Goal: Check status: Check status

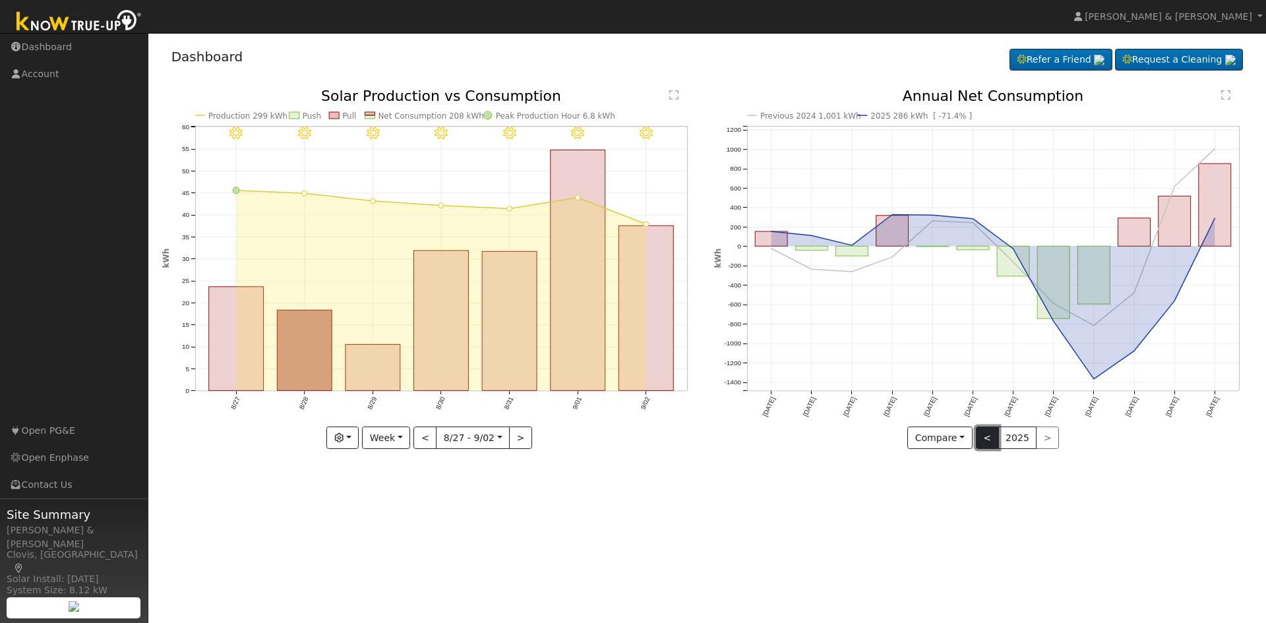
click at [984, 438] on button "<" at bounding box center [987, 438] width 23 height 22
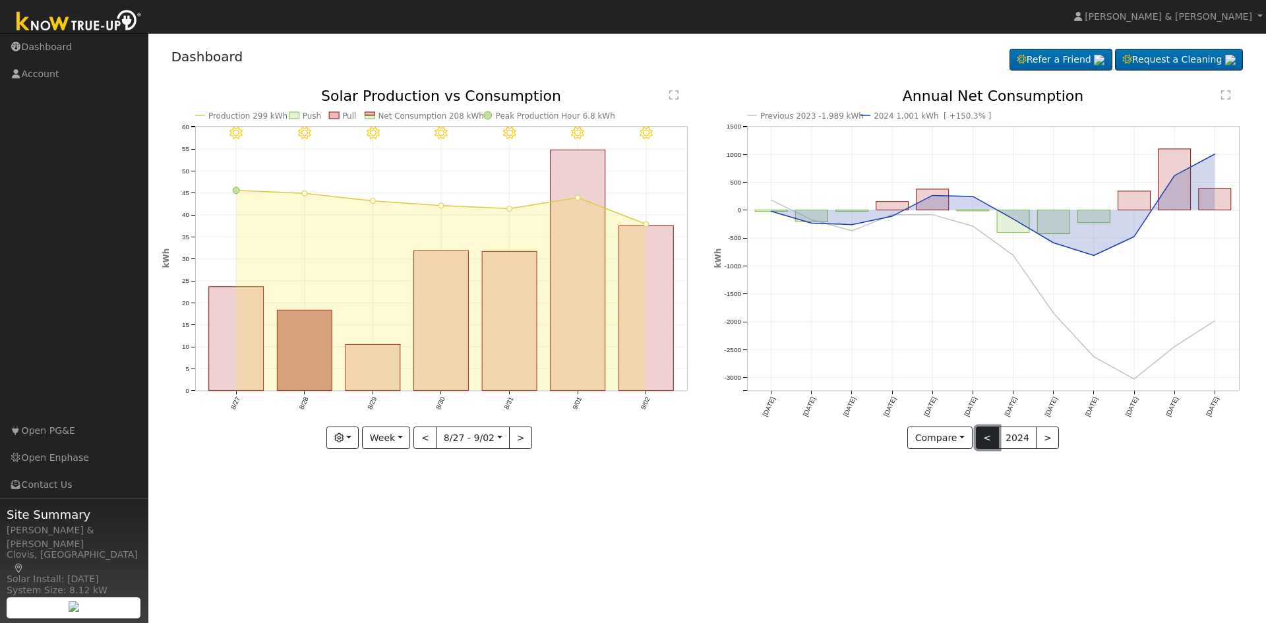
click at [987, 434] on button "<" at bounding box center [987, 438] width 23 height 22
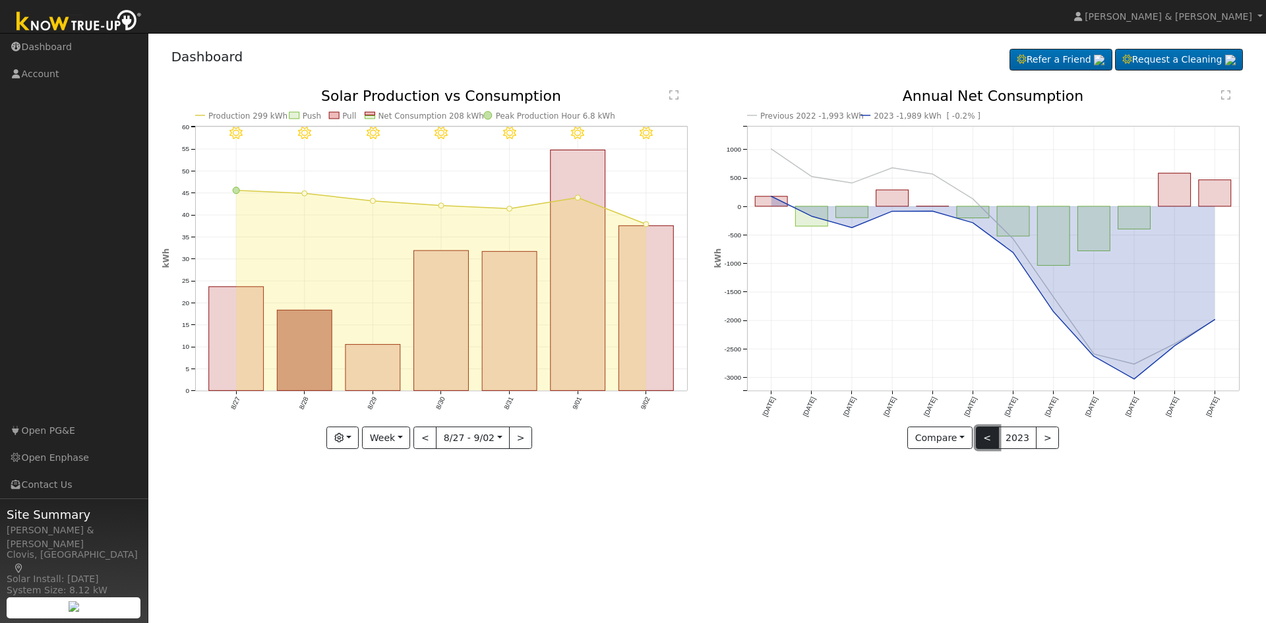
click at [991, 439] on button "<" at bounding box center [987, 438] width 23 height 22
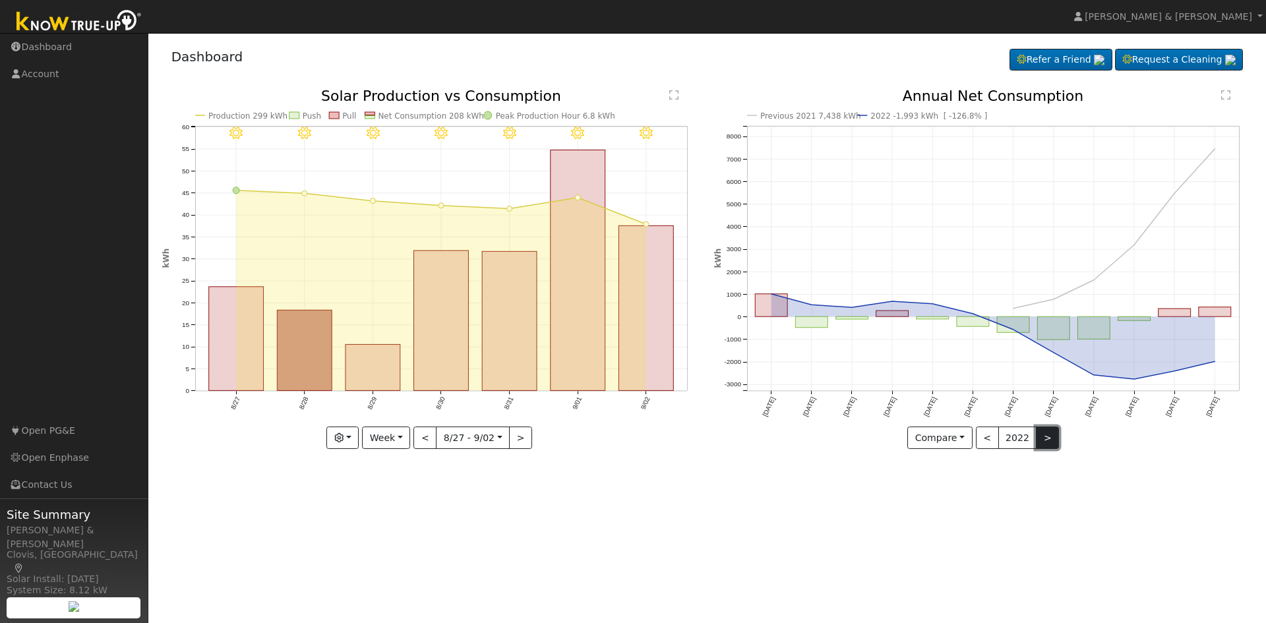
click at [1044, 434] on button ">" at bounding box center [1047, 438] width 23 height 22
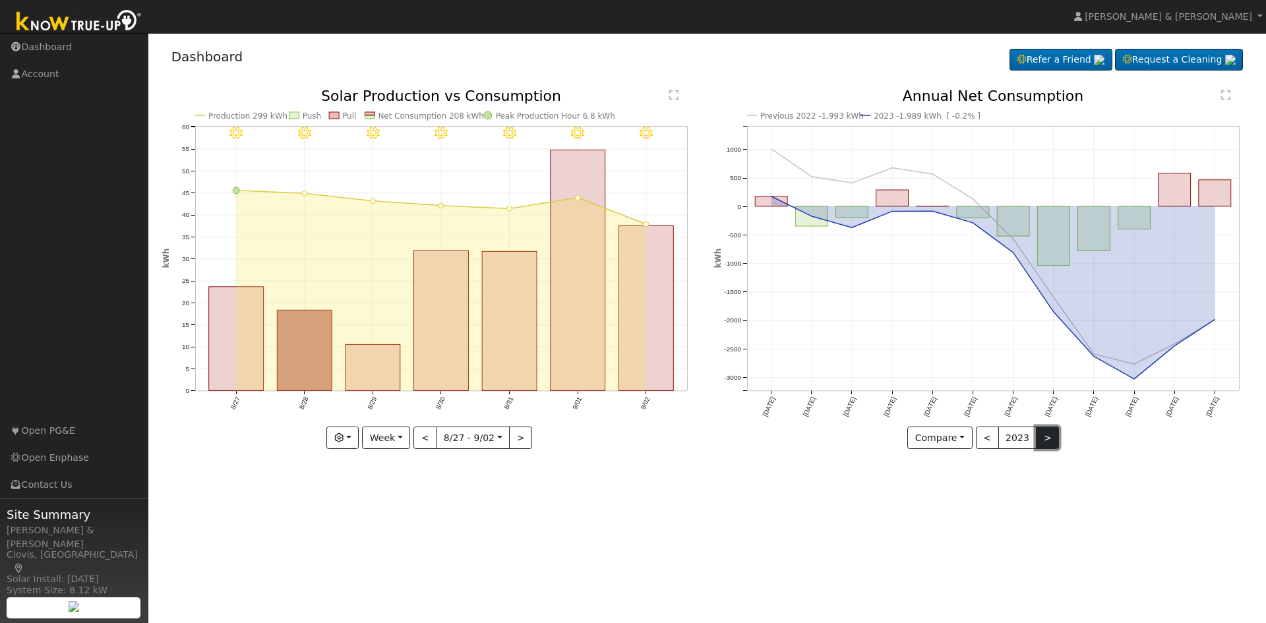
click at [1044, 434] on button ">" at bounding box center [1047, 438] width 23 height 22
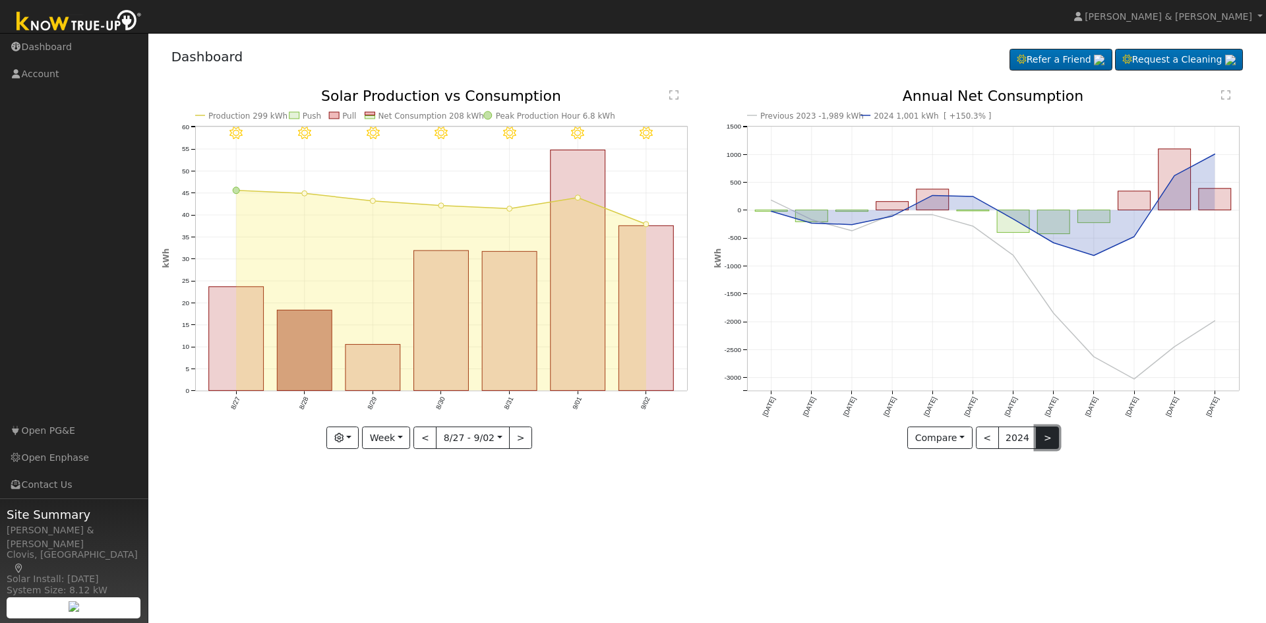
click at [1044, 434] on button ">" at bounding box center [1047, 438] width 23 height 22
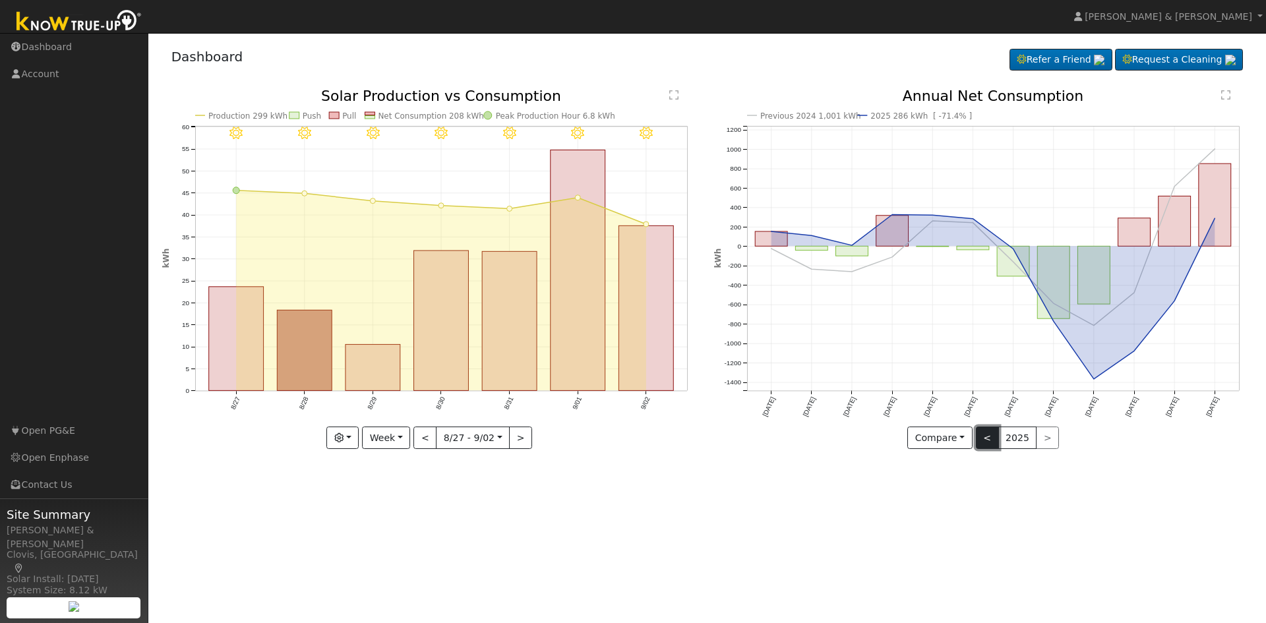
click at [990, 438] on button "<" at bounding box center [987, 438] width 23 height 22
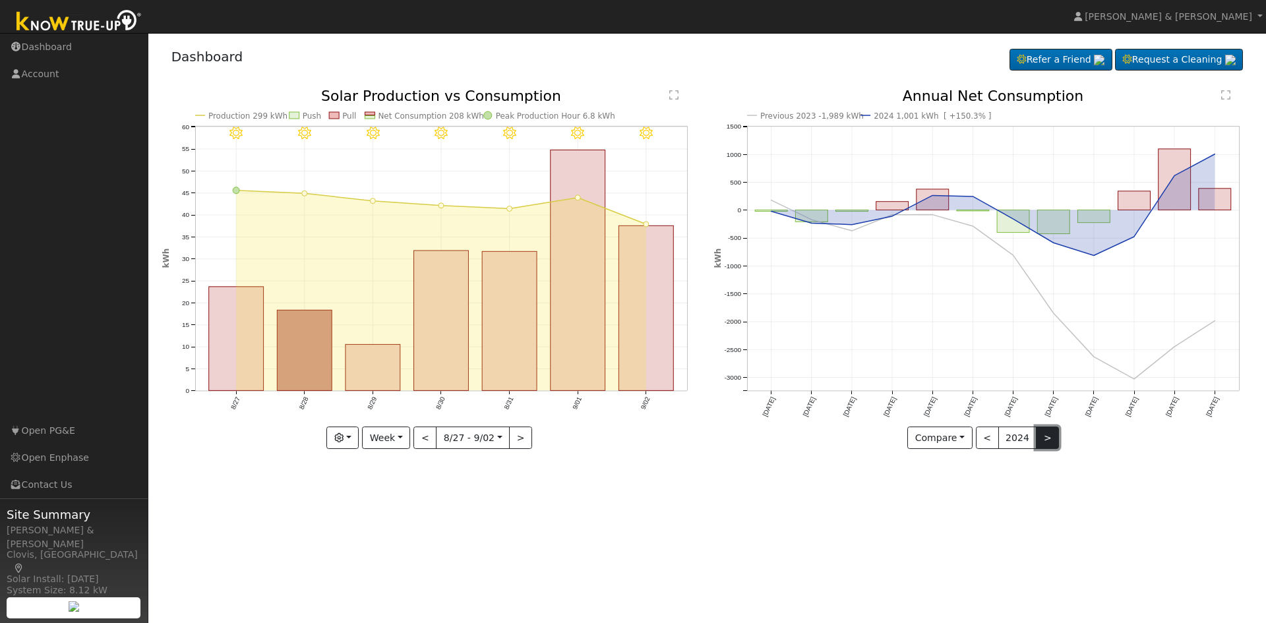
click at [1046, 436] on button ">" at bounding box center [1047, 438] width 23 height 22
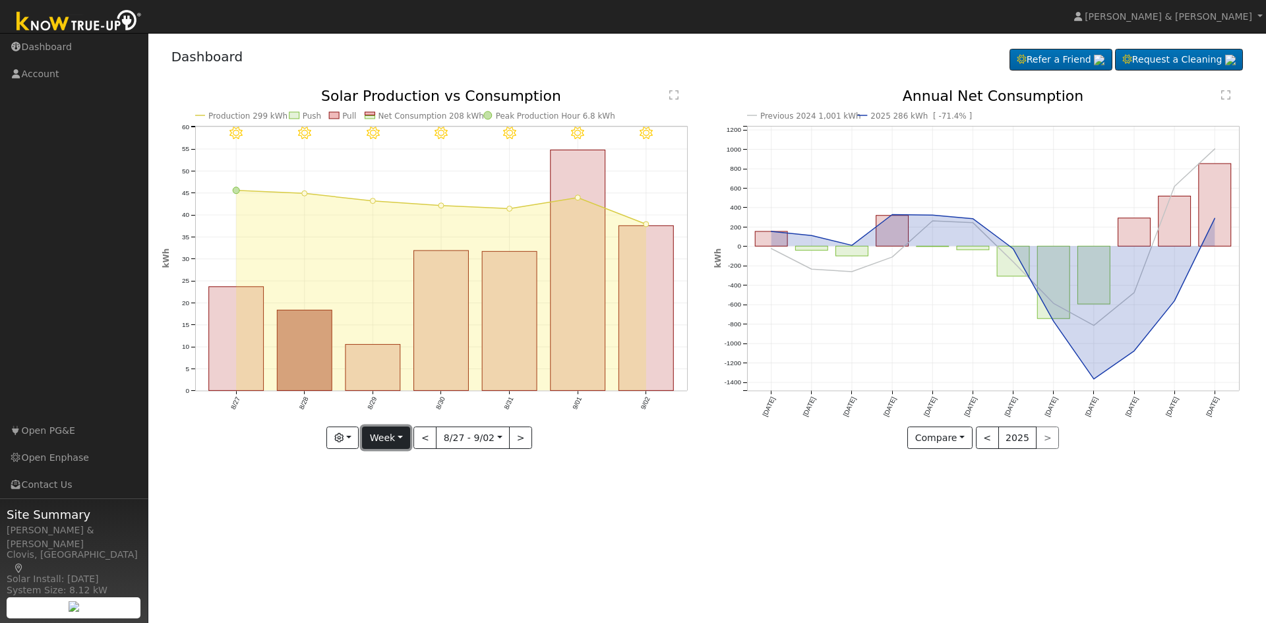
click at [400, 439] on button "Week" at bounding box center [386, 438] width 48 height 22
click at [392, 524] on link "Year" at bounding box center [409, 521] width 92 height 18
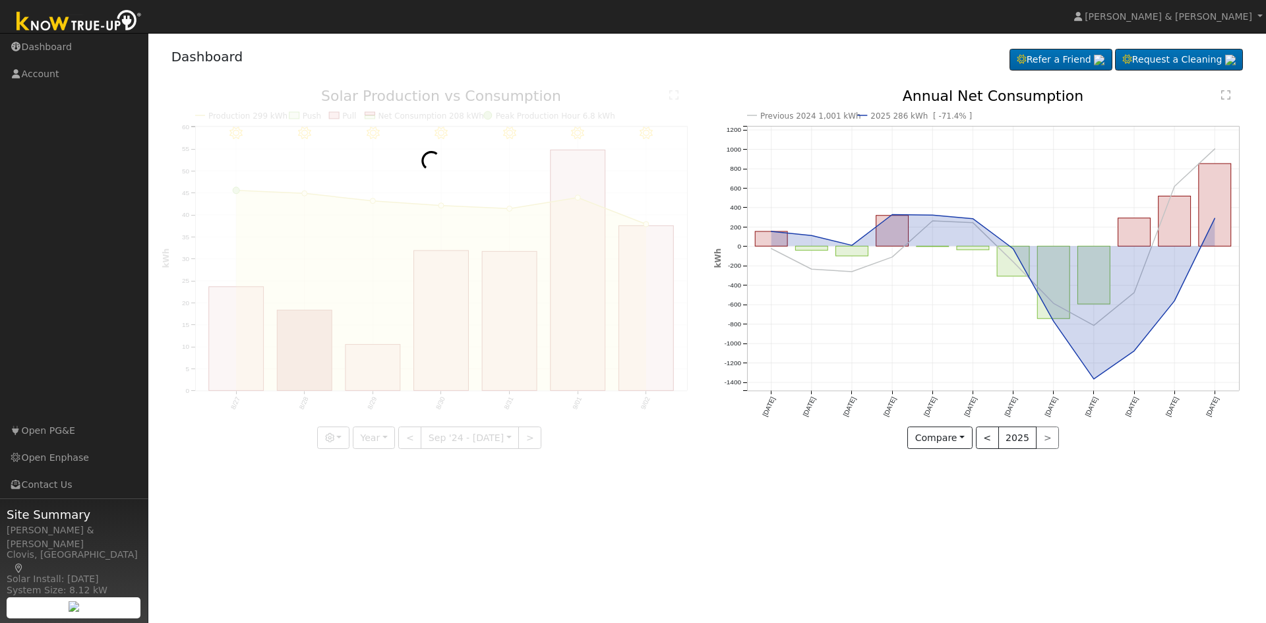
click at [385, 443] on div at bounding box center [431, 269] width 538 height 360
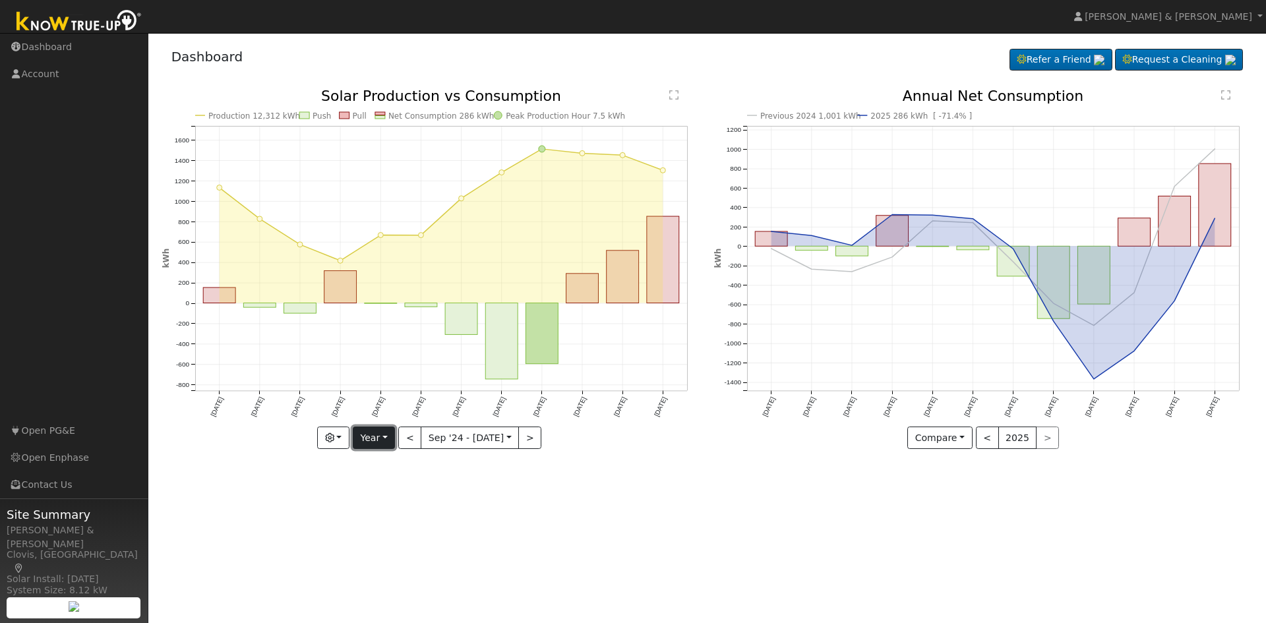
click at [382, 437] on button "Year" at bounding box center [374, 438] width 42 height 22
click at [387, 502] on link "Month" at bounding box center [399, 502] width 92 height 18
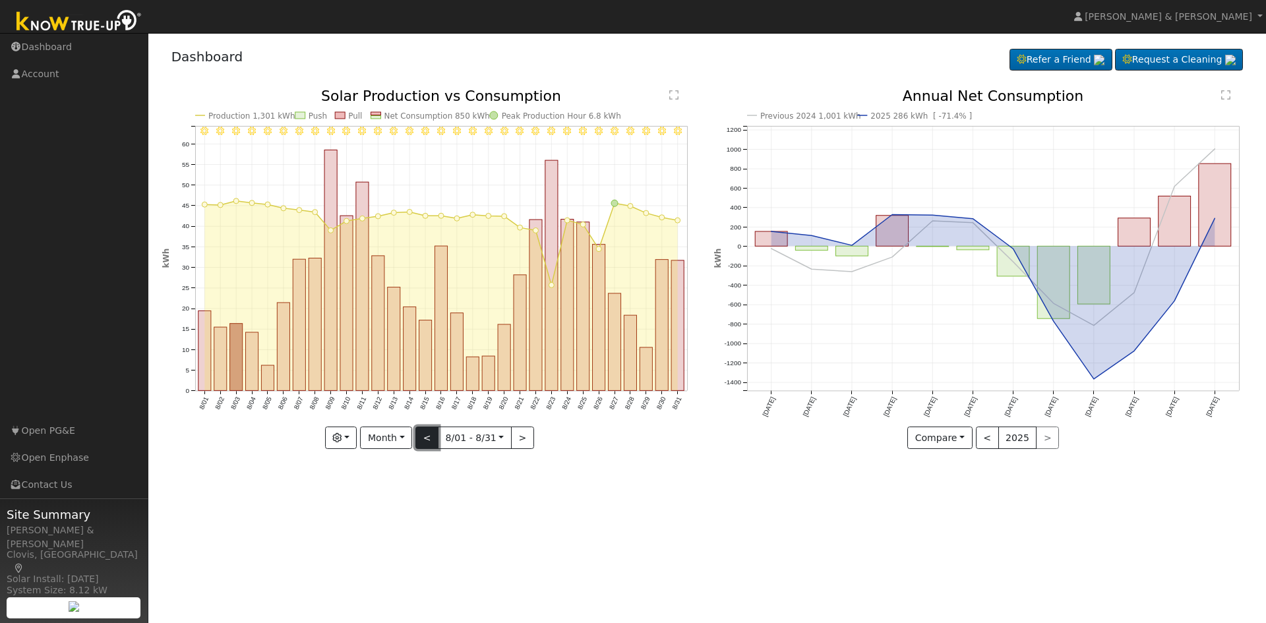
click at [427, 440] on button "<" at bounding box center [426, 438] width 23 height 22
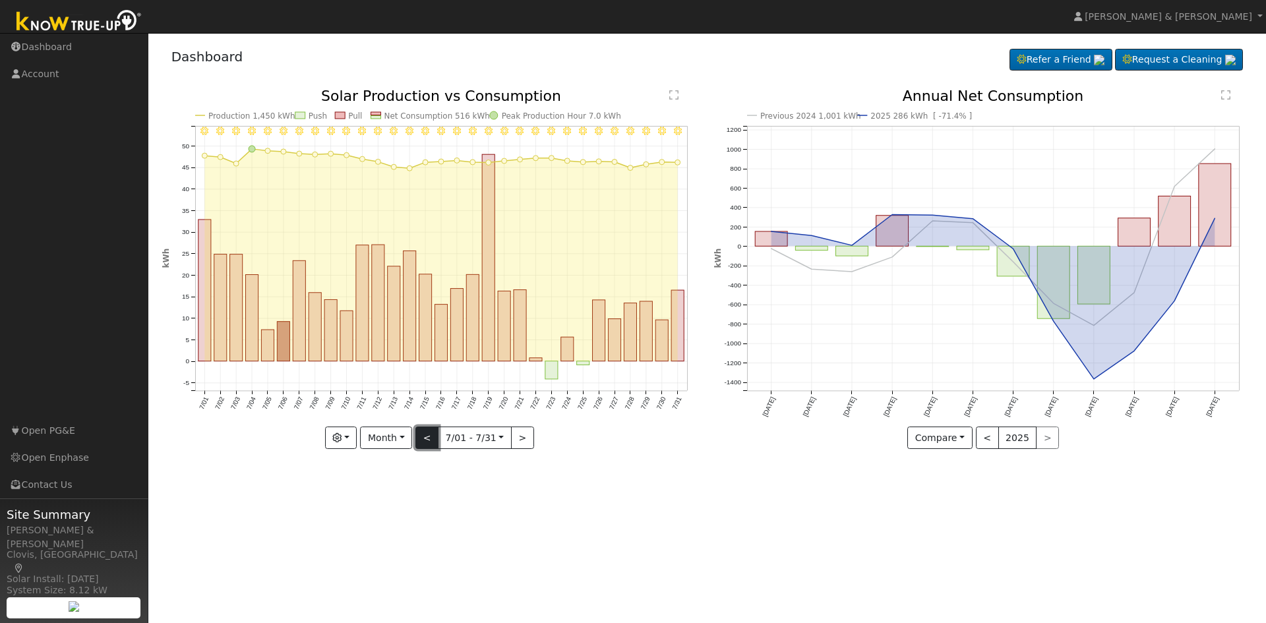
click at [427, 440] on button "<" at bounding box center [426, 438] width 23 height 22
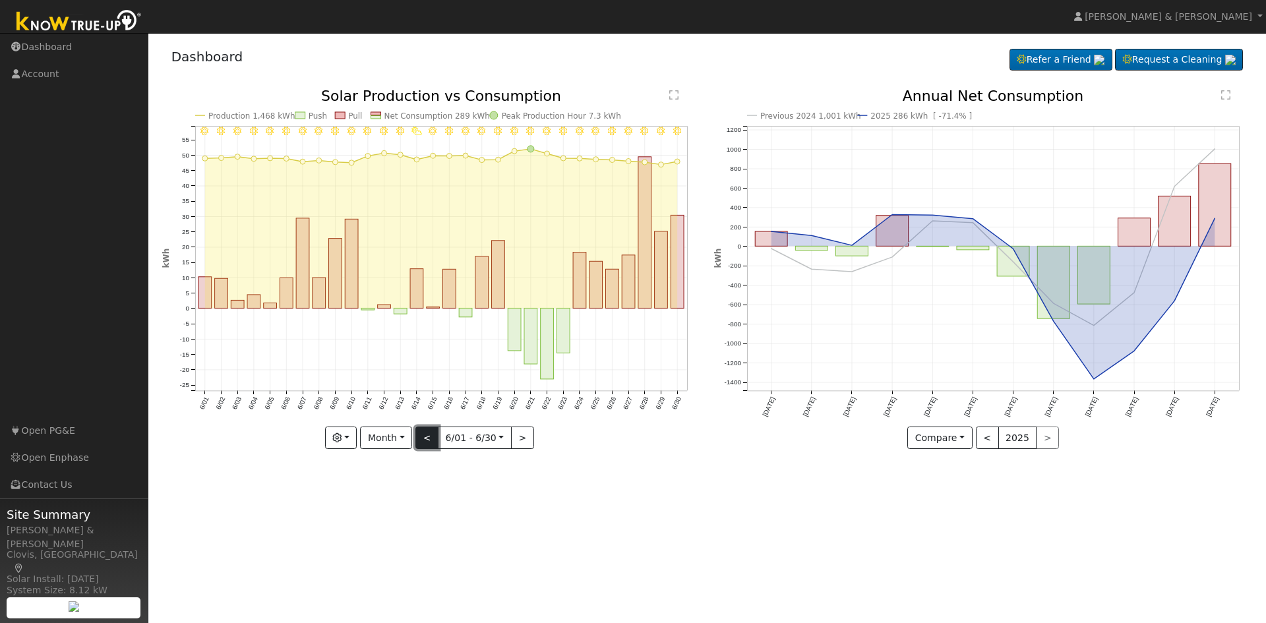
click at [427, 440] on button "<" at bounding box center [426, 438] width 23 height 22
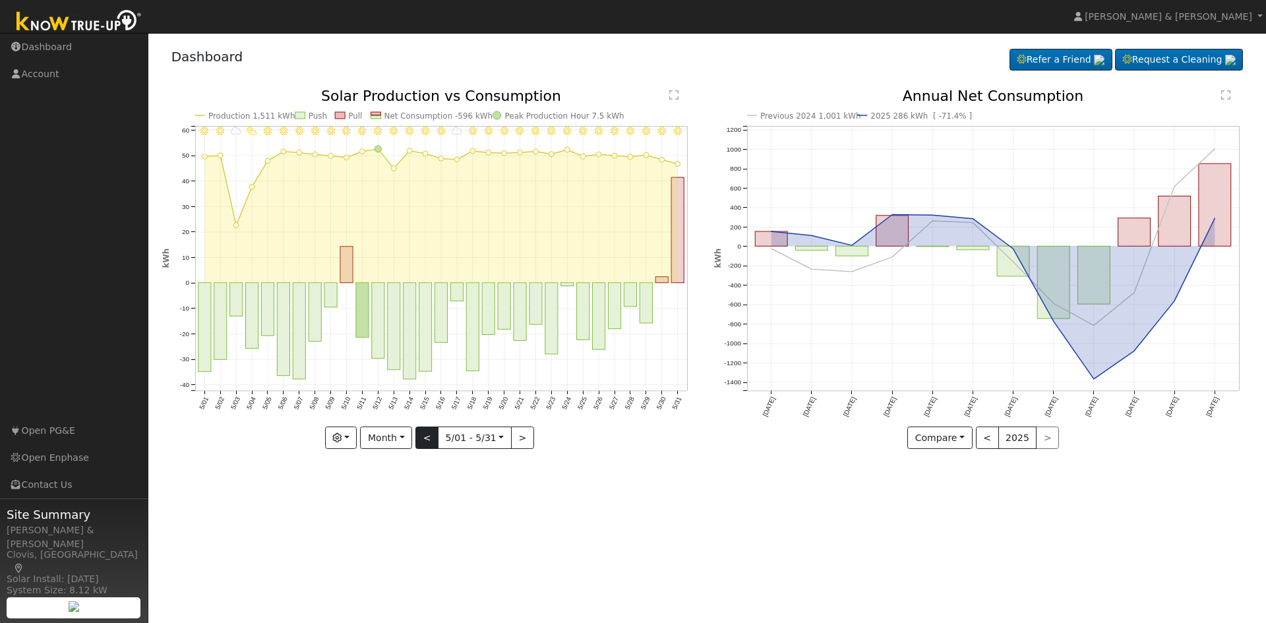
click at [427, 440] on div "5/31 - Clear 5/30 - Clear 5/29 - Clear 5/28 - Clear 5/27 - Clear 5/26 - MostlyC…" at bounding box center [431, 269] width 538 height 360
click at [427, 440] on button "<" at bounding box center [426, 438] width 23 height 22
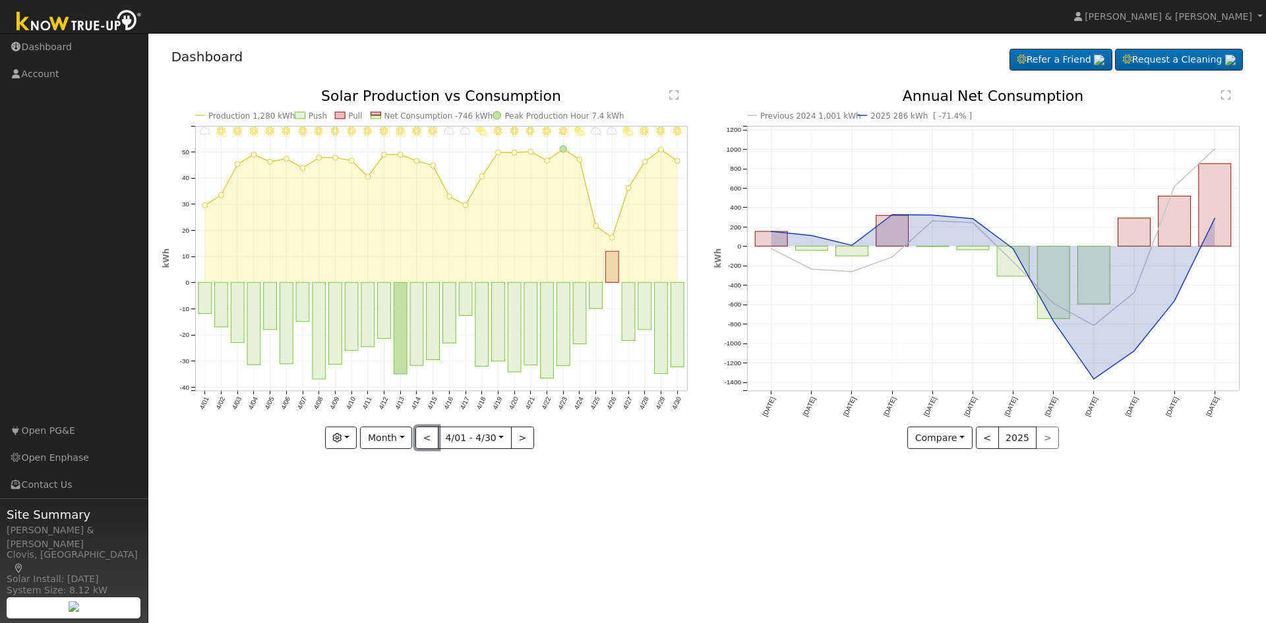
click at [428, 438] on button "<" at bounding box center [426, 438] width 23 height 22
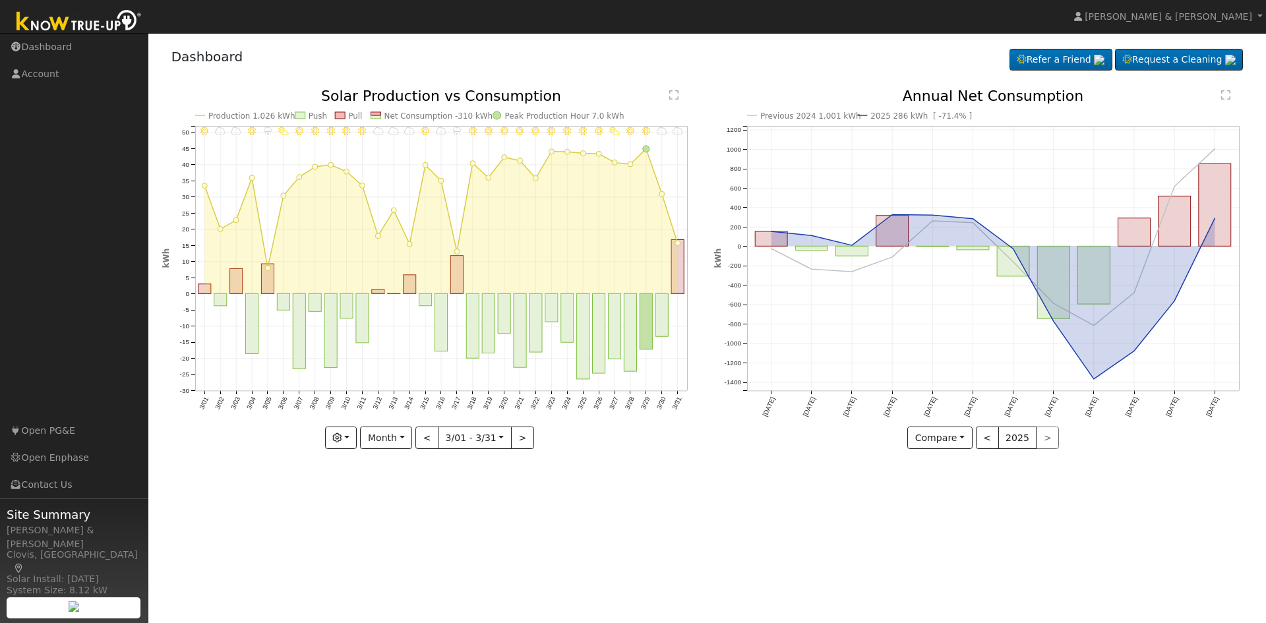
click at [428, 438] on div "3/31 - Cloudy 3/30 - Cloudy 3/29 - Clear 3/28 - MostlyClear 3/27 - PartlyCloudy…" at bounding box center [431, 269] width 538 height 360
click at [428, 437] on button "<" at bounding box center [426, 438] width 23 height 22
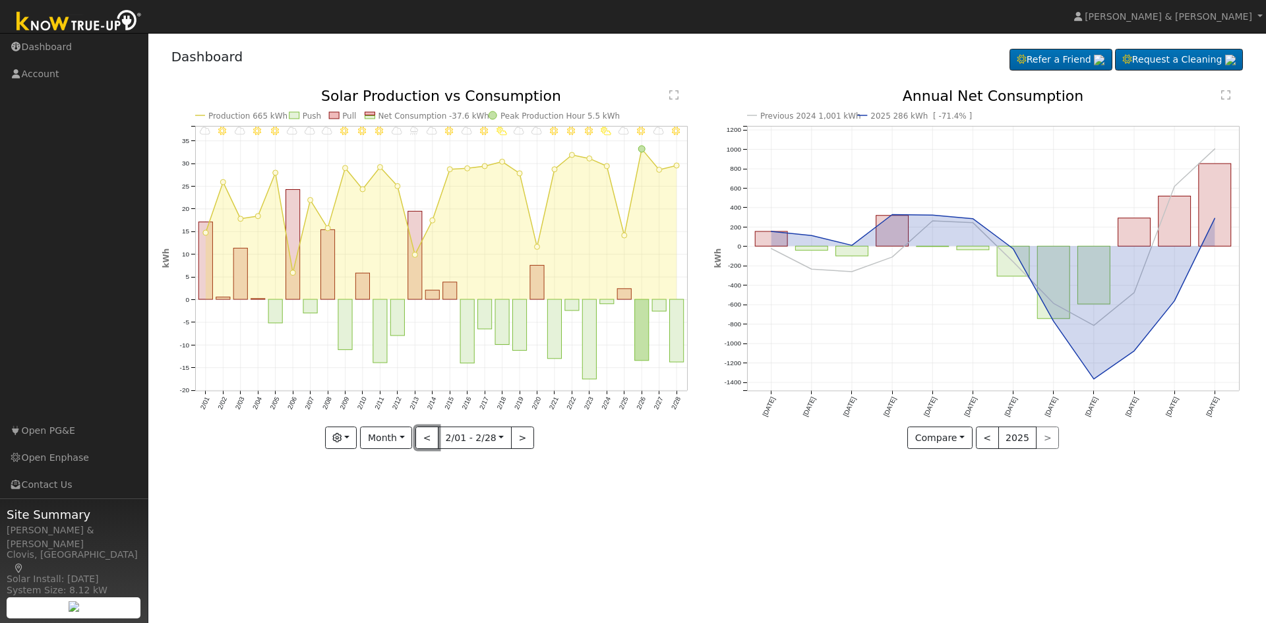
click at [428, 436] on button "<" at bounding box center [426, 438] width 23 height 22
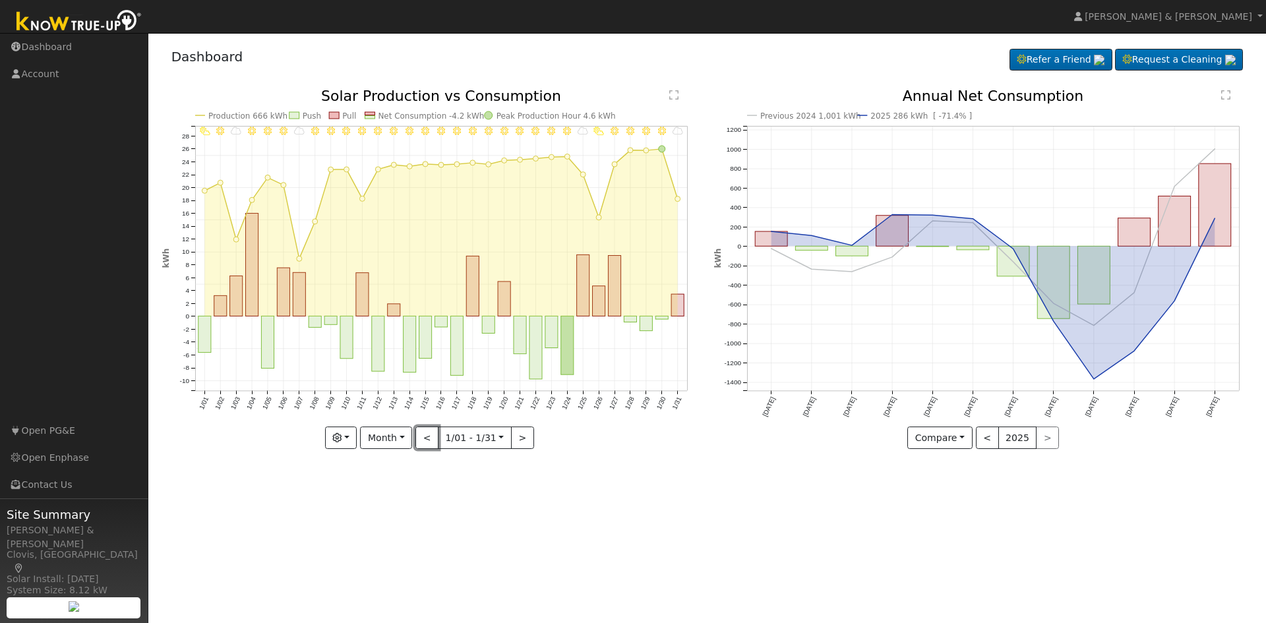
click at [428, 436] on button "<" at bounding box center [426, 438] width 23 height 22
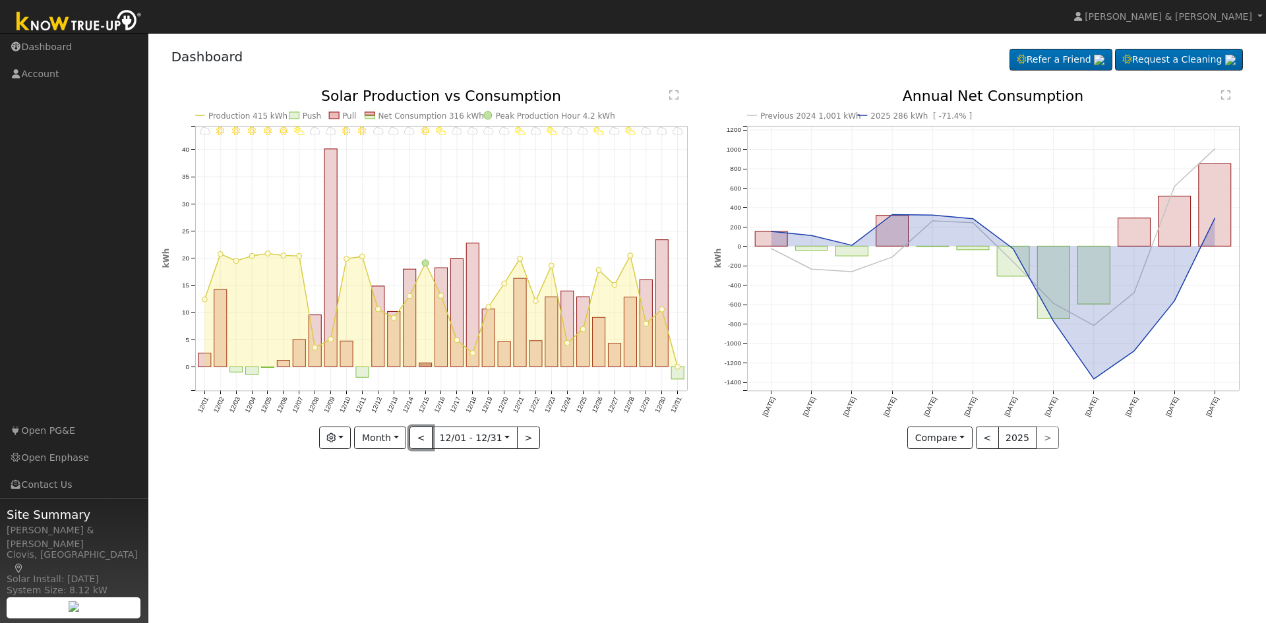
click at [428, 436] on button "<" at bounding box center [420, 438] width 23 height 22
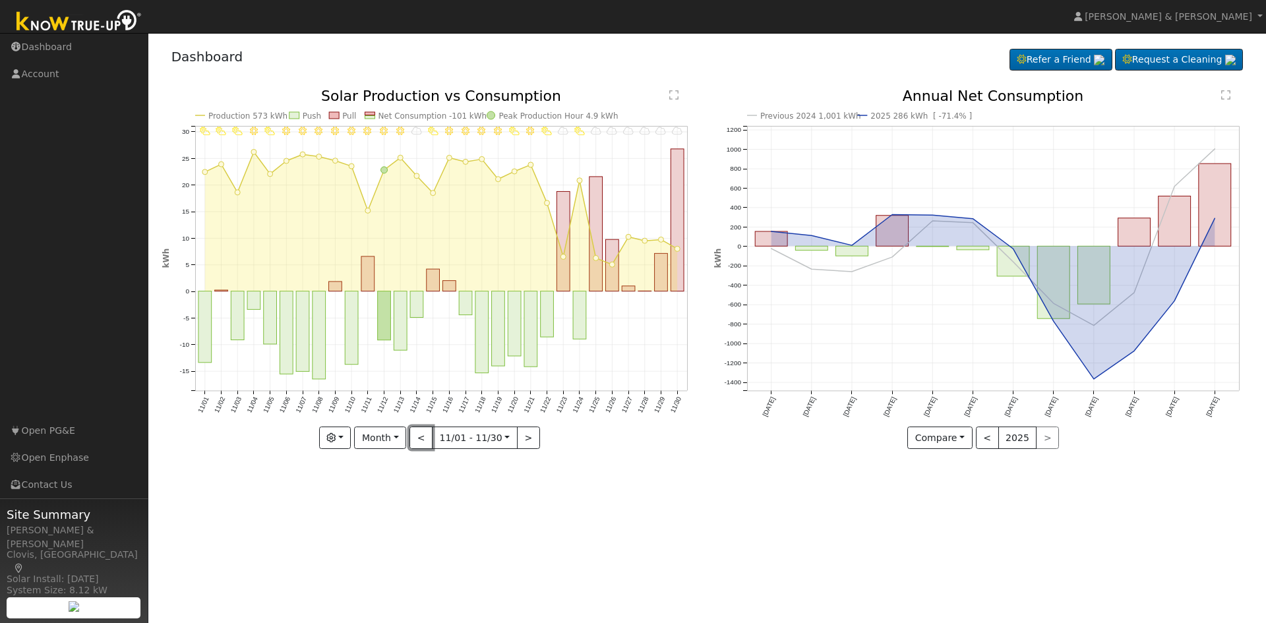
click at [428, 436] on button "<" at bounding box center [420, 438] width 23 height 22
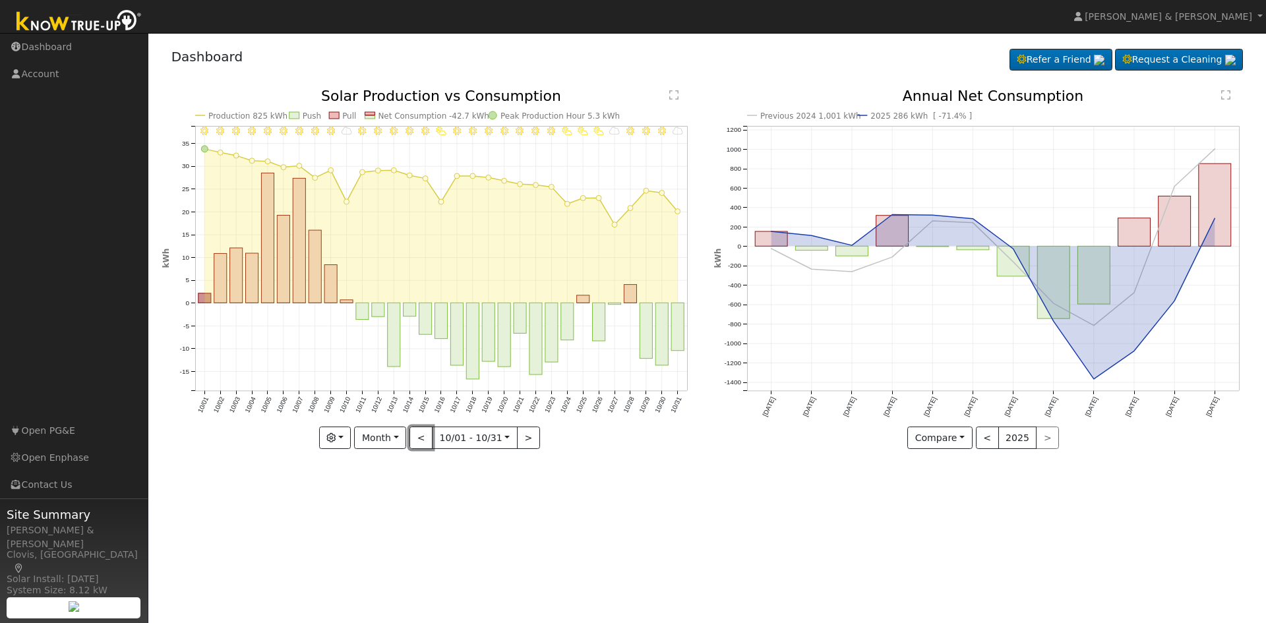
click at [428, 436] on button "<" at bounding box center [420, 438] width 23 height 22
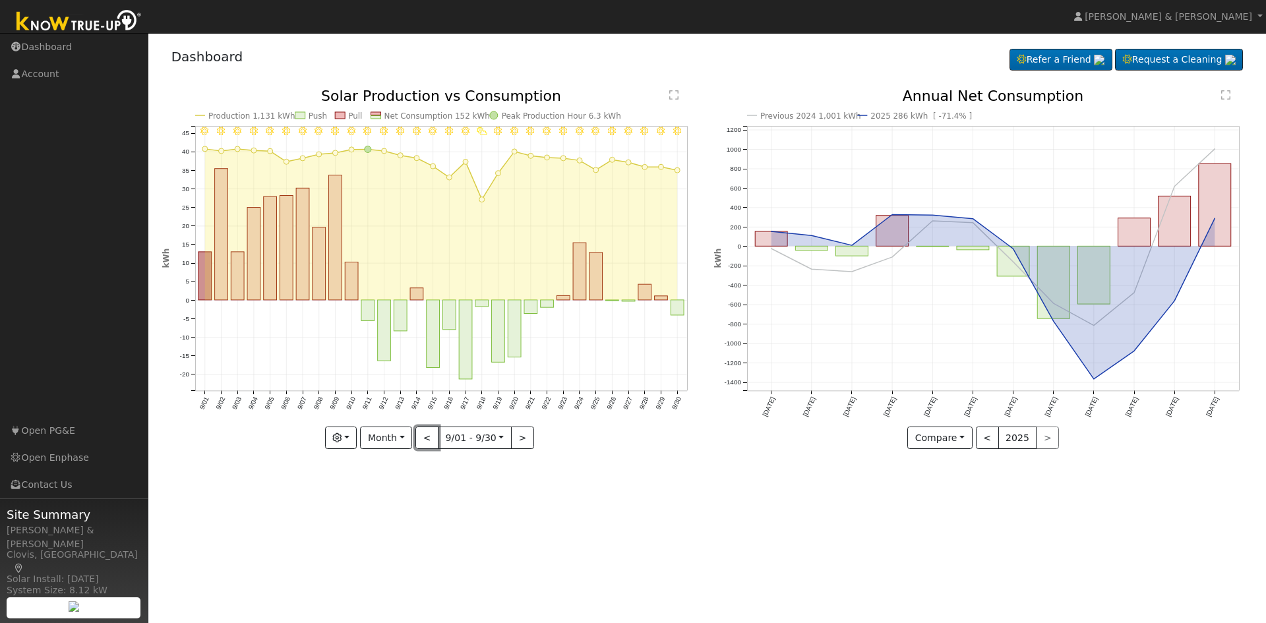
click at [428, 436] on button "<" at bounding box center [426, 438] width 23 height 22
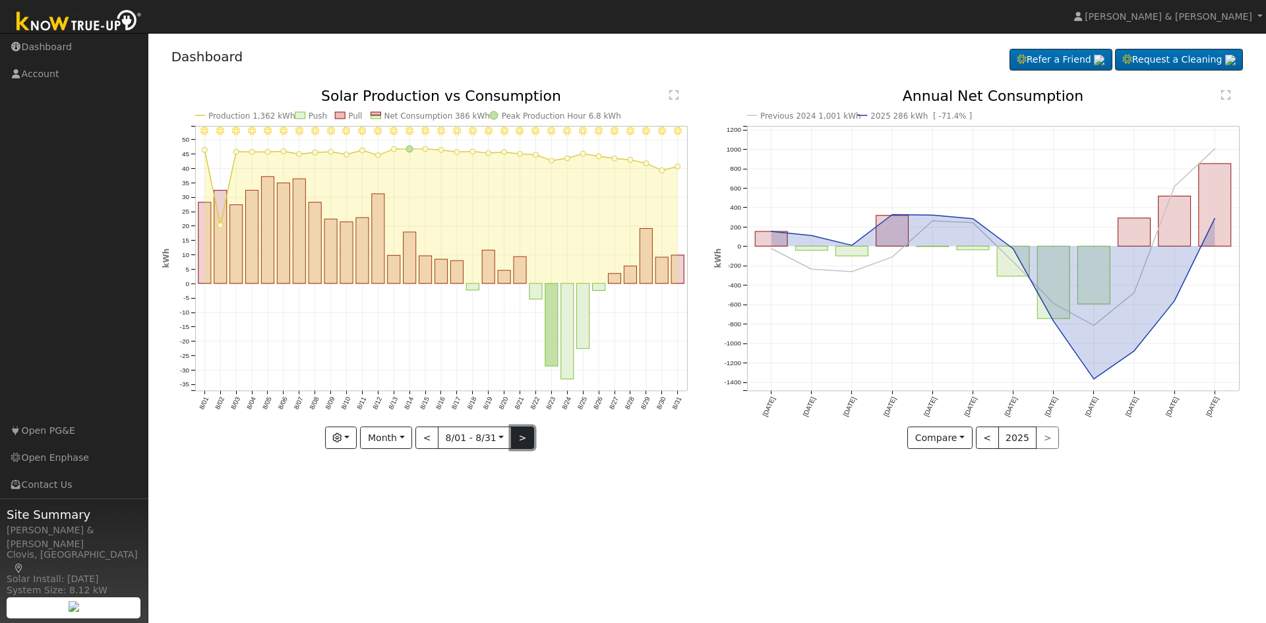
click at [520, 432] on button ">" at bounding box center [522, 438] width 23 height 22
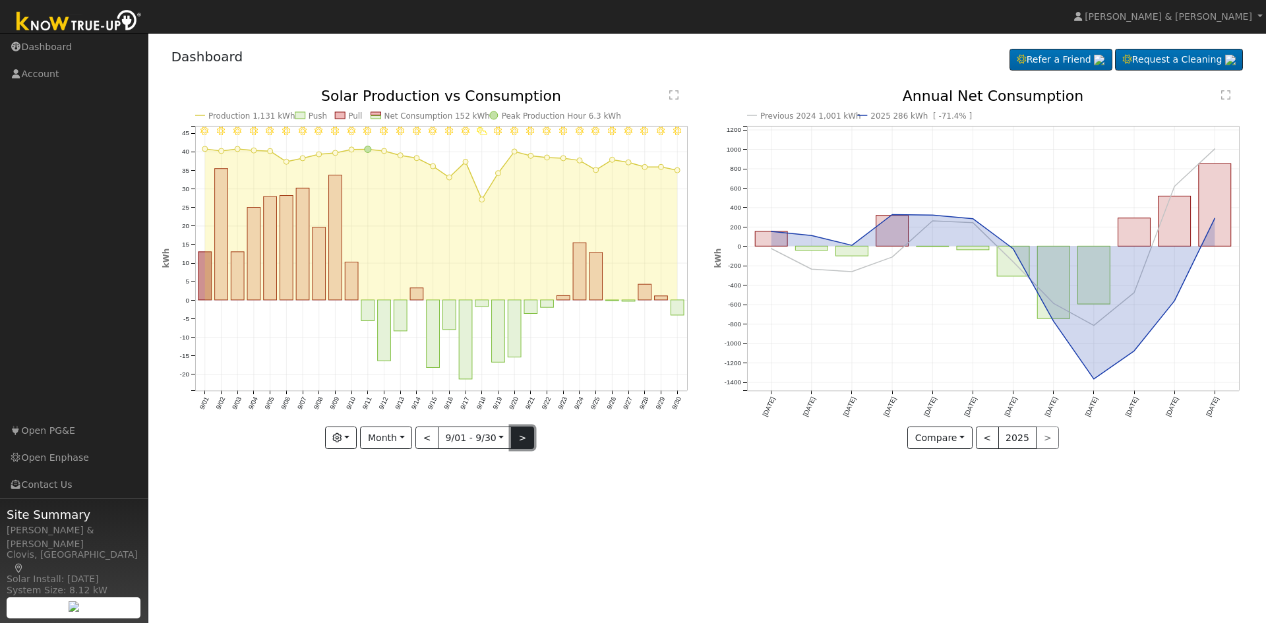
click at [523, 432] on button ">" at bounding box center [522, 438] width 23 height 22
type input "[DATE]"
